Goal: Transaction & Acquisition: Download file/media

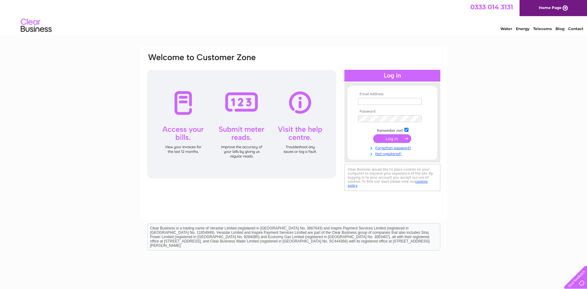
click at [379, 102] on input "text" at bounding box center [390, 101] width 64 height 7
type input "[PERSON_NAME][EMAIL_ADDRESS][DOMAIN_NAME]"
click at [370, 100] on input "text" at bounding box center [390, 101] width 64 height 7
type input "[PERSON_NAME][EMAIL_ADDRESS][DOMAIN_NAME]"
click at [373, 135] on input "submit" at bounding box center [392, 139] width 38 height 9
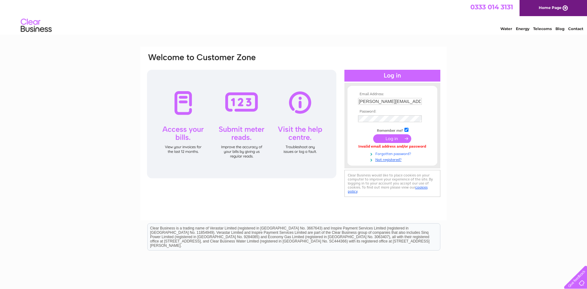
click at [393, 154] on link "Forgotten password?" at bounding box center [393, 153] width 70 height 6
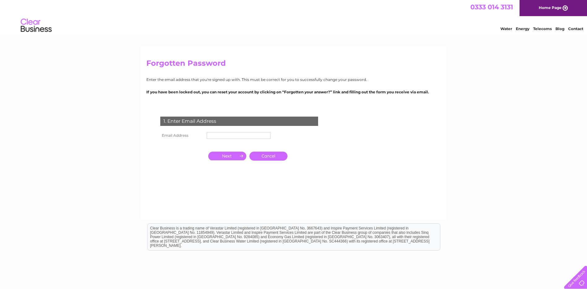
click at [237, 133] on input "text" at bounding box center [239, 135] width 64 height 7
type input "[PERSON_NAME][EMAIL_ADDRESS][DOMAIN_NAME]"
click at [227, 158] on input "button" at bounding box center [227, 156] width 38 height 9
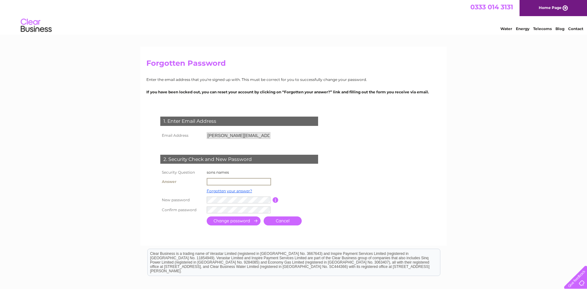
click at [225, 180] on input "text" at bounding box center [239, 181] width 64 height 7
type input "Ross"
click at [229, 219] on input "submit" at bounding box center [234, 220] width 54 height 9
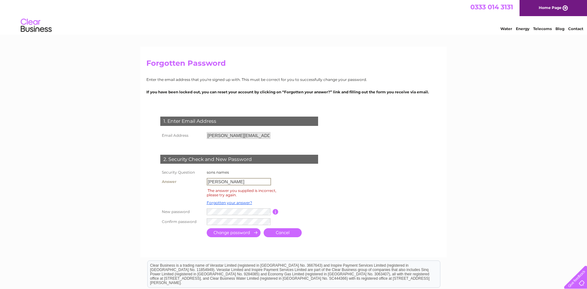
drag, startPoint x: 228, startPoint y: 180, endPoint x: 215, endPoint y: 176, distance: 13.2
click at [219, 176] on td "Ross" at bounding box center [238, 181] width 67 height 11
type input "R"
drag, startPoint x: 221, startPoint y: 183, endPoint x: 206, endPoint y: 180, distance: 15.1
click at [208, 180] on input "ross" at bounding box center [239, 181] width 64 height 7
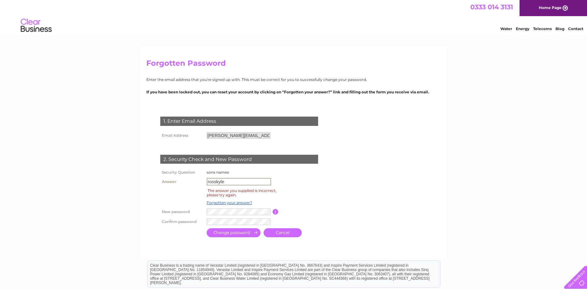
type input "rosskyle"
click at [233, 233] on input "submit" at bounding box center [234, 232] width 54 height 9
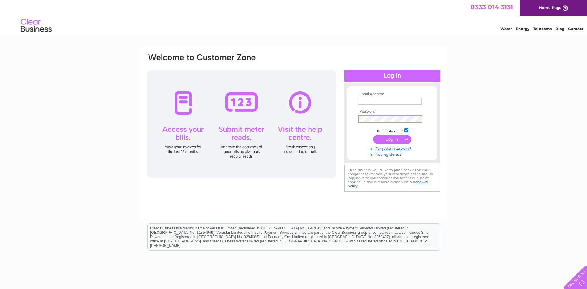
click at [371, 100] on input "text" at bounding box center [390, 101] width 64 height 7
type input "david@dgvr.co.uk"
click at [391, 137] on input "submit" at bounding box center [392, 138] width 38 height 9
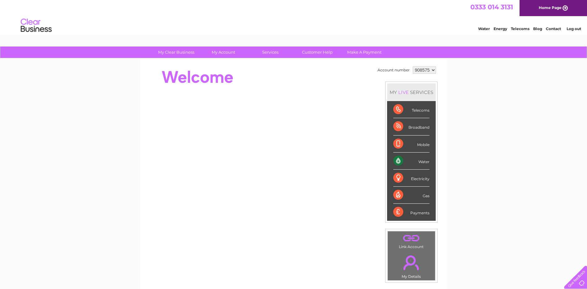
click at [418, 161] on div "Water" at bounding box center [411, 160] width 36 height 17
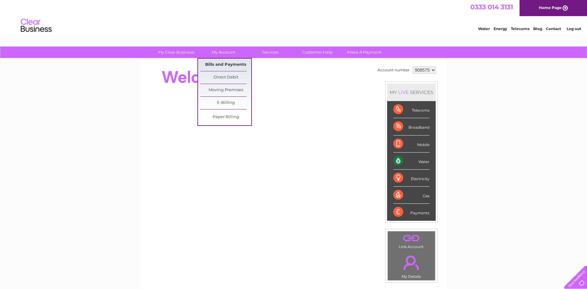
click at [223, 65] on link "Bills and Payments" at bounding box center [225, 65] width 51 height 12
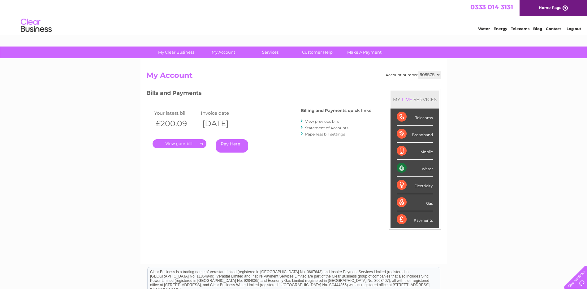
click at [317, 120] on link "View previous bills" at bounding box center [322, 121] width 34 height 5
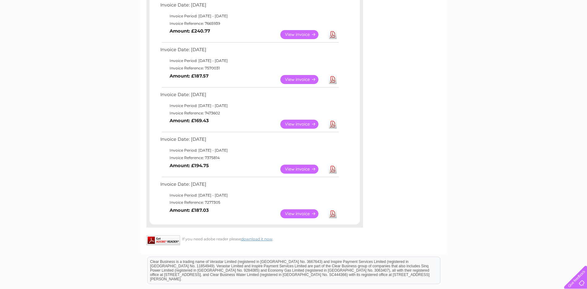
scroll to position [341, 0]
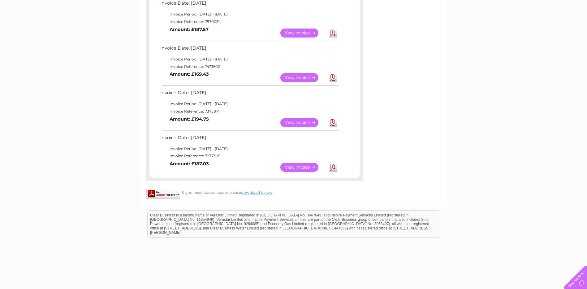
click at [301, 168] on link "View" at bounding box center [303, 167] width 46 height 9
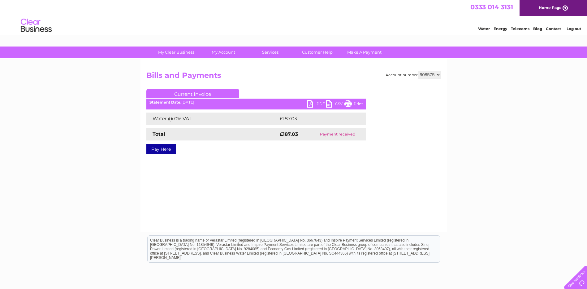
click at [315, 103] on link "PDF" at bounding box center [316, 104] width 19 height 9
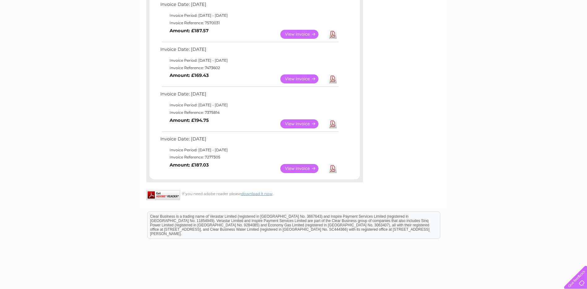
click at [304, 122] on link "View" at bounding box center [303, 123] width 46 height 9
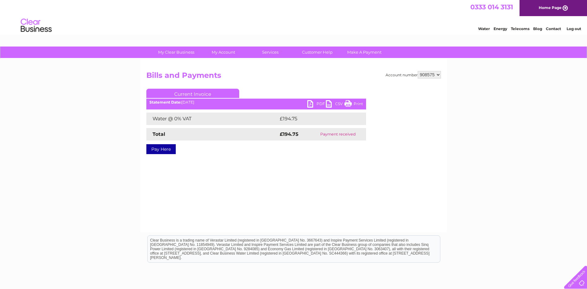
click at [316, 102] on link "PDF" at bounding box center [316, 104] width 19 height 9
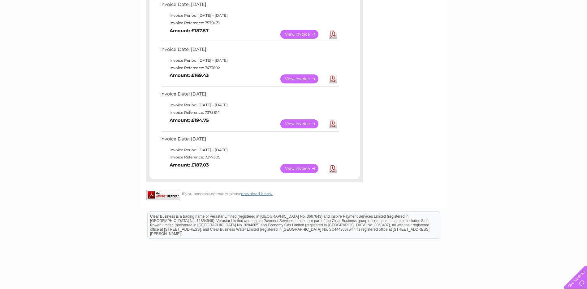
click at [307, 80] on link "View" at bounding box center [303, 78] width 46 height 9
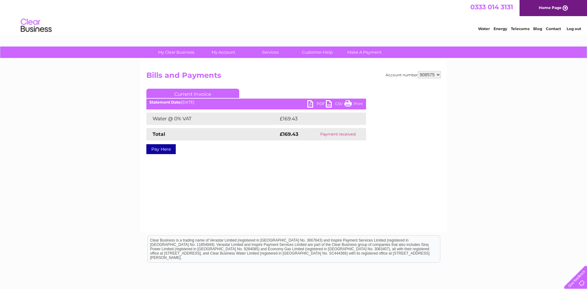
click at [312, 103] on link "PDF" at bounding box center [316, 104] width 19 height 9
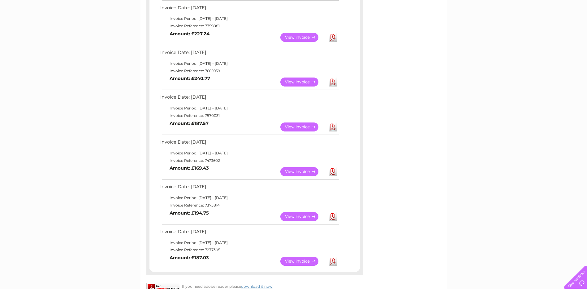
scroll to position [246, 0]
click at [296, 127] on link "View" at bounding box center [303, 127] width 46 height 9
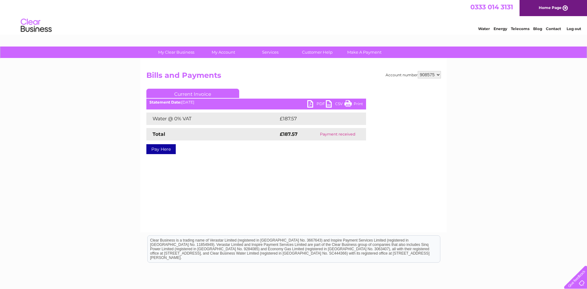
click at [314, 102] on link "PDF" at bounding box center [316, 104] width 19 height 9
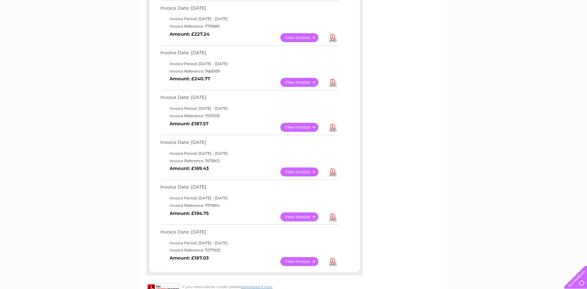
click at [297, 81] on link "View" at bounding box center [303, 82] width 46 height 9
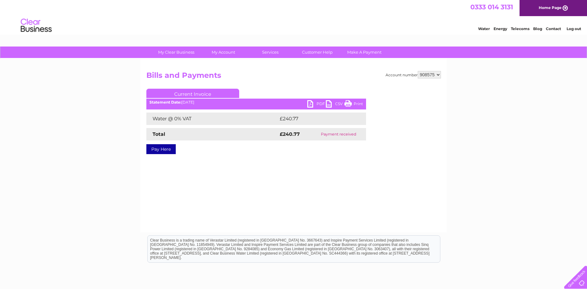
click at [309, 100] on ul "Current Invoice" at bounding box center [256, 94] width 220 height 11
click at [311, 105] on link "PDF" at bounding box center [316, 104] width 19 height 9
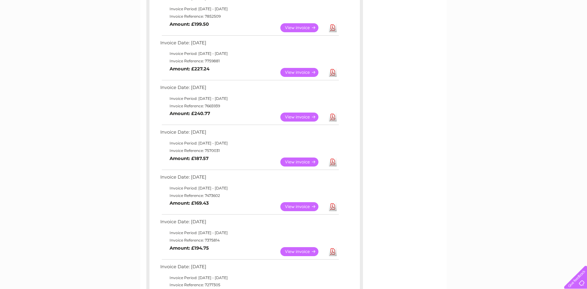
scroll to position [184, 0]
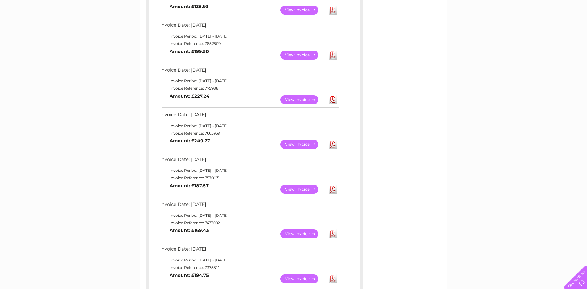
click at [300, 98] on link "View" at bounding box center [303, 99] width 46 height 9
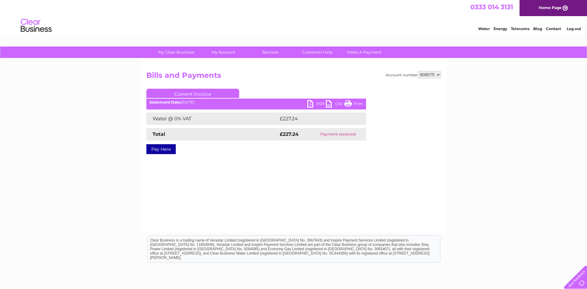
click at [310, 104] on link "PDF" at bounding box center [316, 104] width 19 height 9
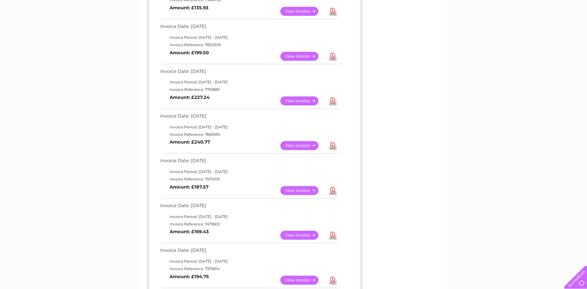
click at [292, 56] on link "View" at bounding box center [303, 56] width 46 height 9
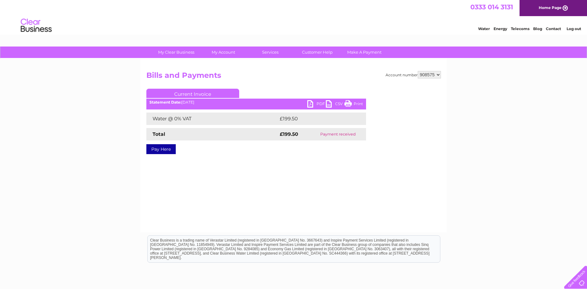
click at [313, 100] on link "PDF" at bounding box center [316, 104] width 19 height 9
click at [312, 104] on link "PDF" at bounding box center [316, 104] width 19 height 9
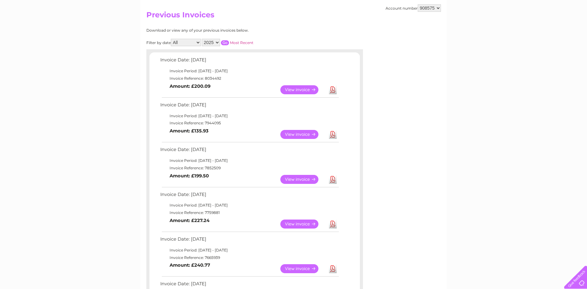
scroll to position [58, 0]
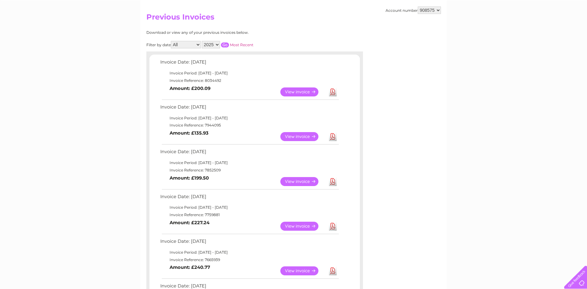
click at [296, 135] on link "View" at bounding box center [303, 136] width 46 height 9
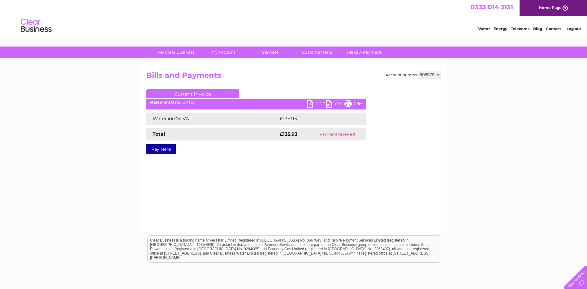
click at [309, 98] on ul "Current Invoice" at bounding box center [256, 94] width 220 height 11
click at [309, 102] on link "PDF" at bounding box center [316, 104] width 19 height 9
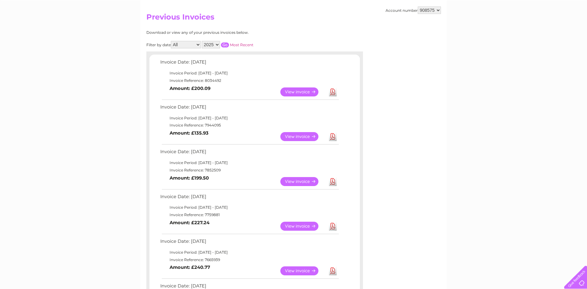
click at [219, 46] on select "2025 2024 2023 2022" at bounding box center [211, 44] width 18 height 7
select select "2024"
click at [202, 41] on select "2025 2024 2023 2022" at bounding box center [211, 44] width 18 height 7
click at [226, 44] on input "button" at bounding box center [225, 44] width 8 height 5
click at [302, 91] on link "View" at bounding box center [303, 91] width 46 height 9
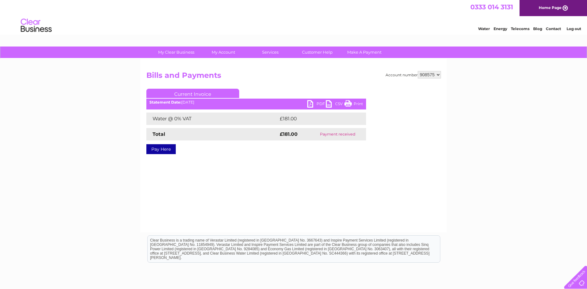
click at [312, 101] on link "PDF" at bounding box center [316, 104] width 19 height 9
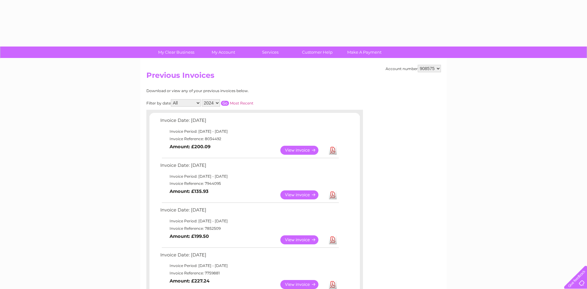
select select "2024"
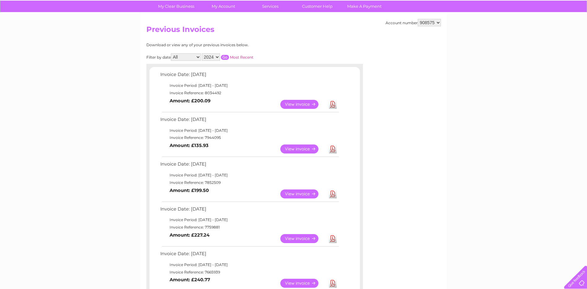
scroll to position [93, 0]
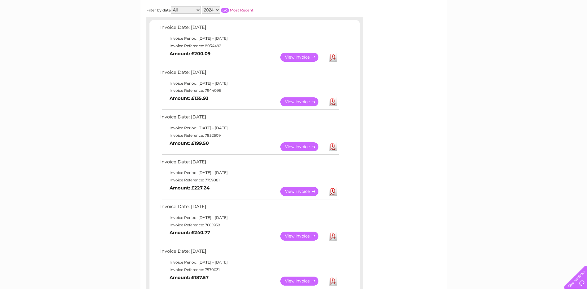
click at [225, 10] on input "button" at bounding box center [225, 10] width 8 height 5
click at [296, 102] on link "View" at bounding box center [303, 101] width 46 height 9
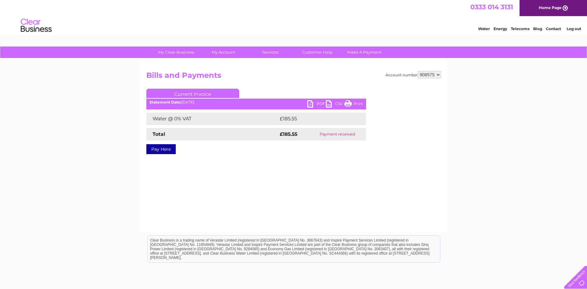
click at [314, 103] on link "PDF" at bounding box center [316, 104] width 19 height 9
